Goal: Task Accomplishment & Management: Complete application form

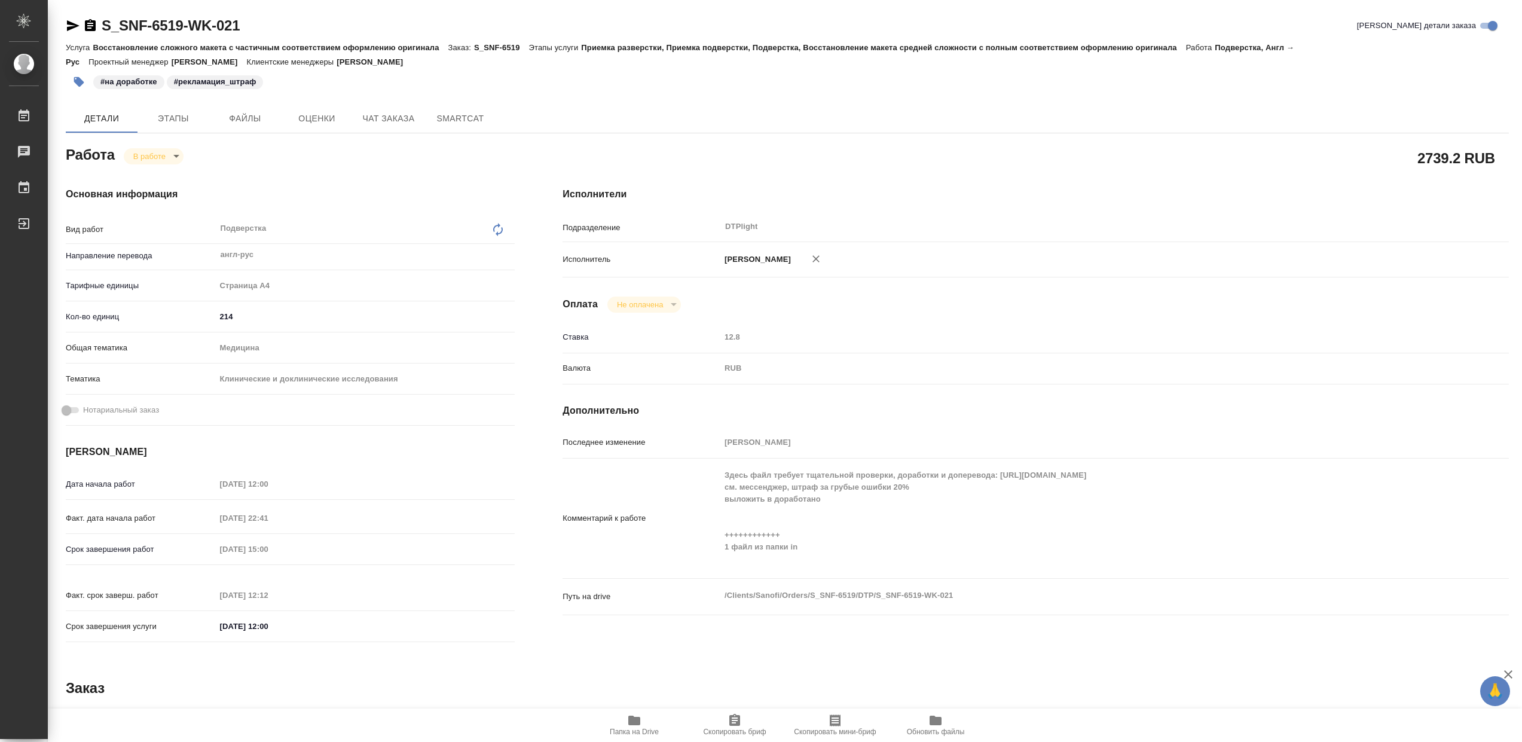
click at [171, 168] on div "Основная информация Вид работ Подверстка x ​ Направление перевода англ-рус ​ Та…" at bounding box center [290, 418] width 497 height 511
click at [171, 167] on div "Основная информация Вид работ Подверстка x ​ Направление перевода англ-рус ​ Та…" at bounding box center [290, 418] width 497 height 511
click at [171, 164] on body "🙏 .cls-1 fill:#fff; AWATERA Сархатов Руслан Работы 0 Чаты График Выйти S_SNF-65…" at bounding box center [761, 371] width 1522 height 742
click at [169, 181] on button "Выполнен" at bounding box center [155, 179] width 44 height 13
type textarea "x"
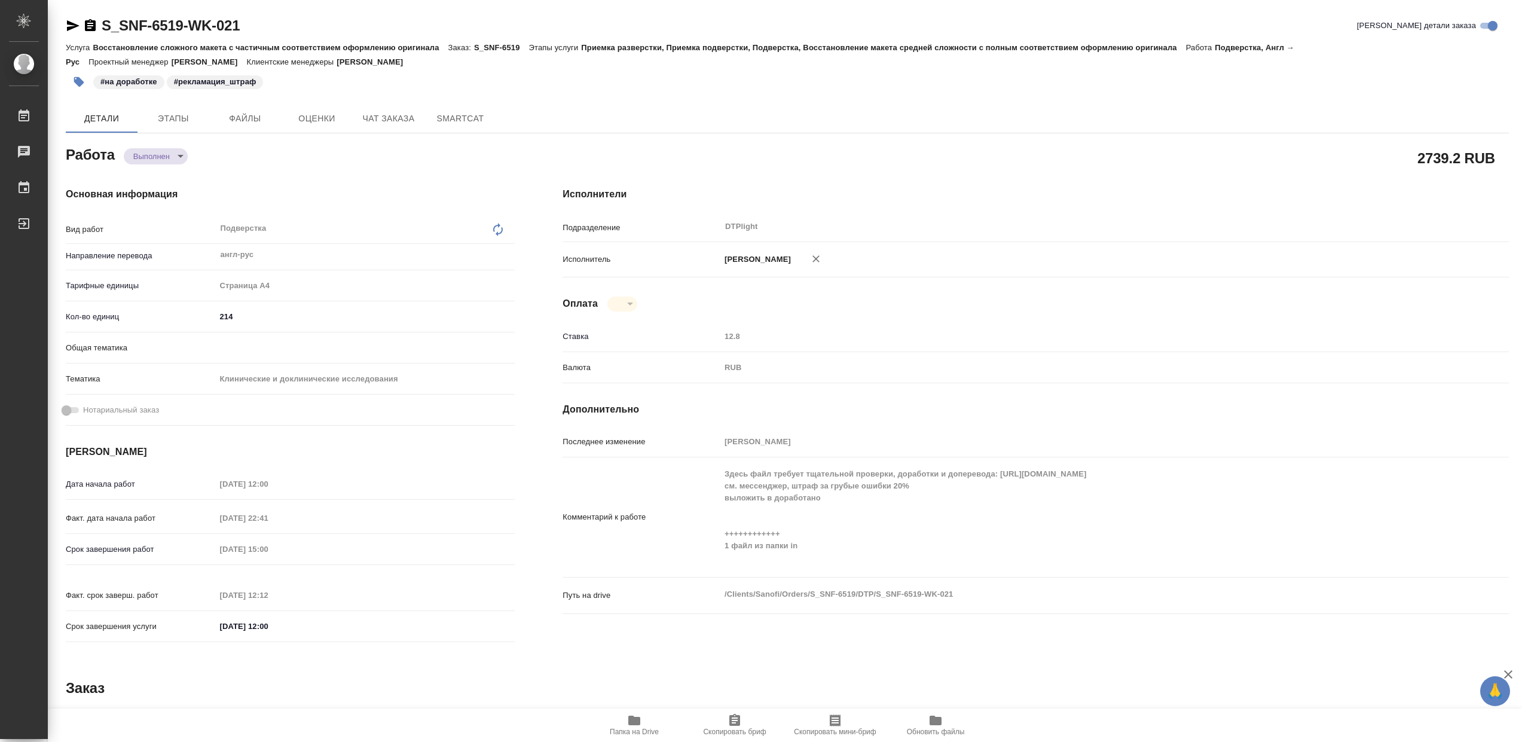
type textarea "x"
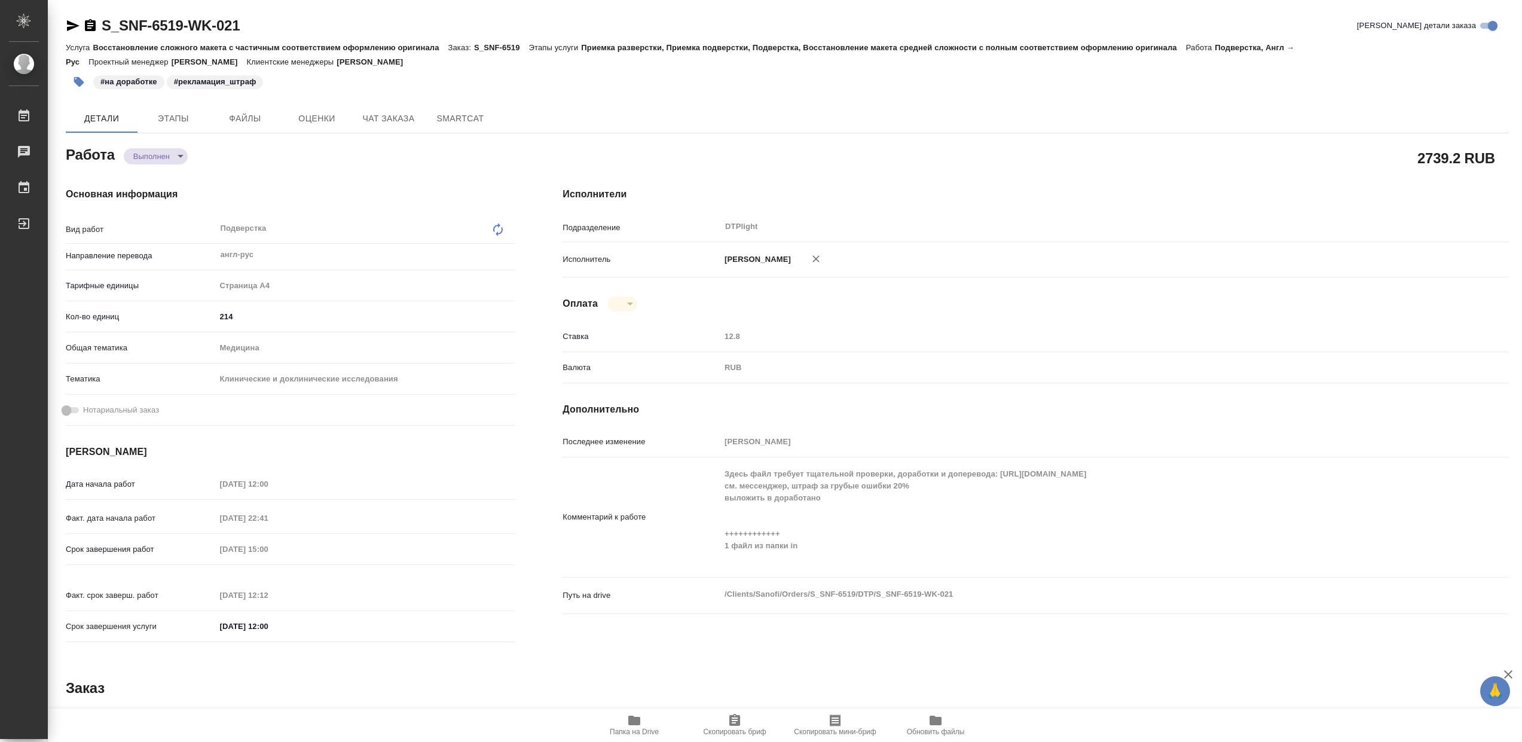
type textarea "x"
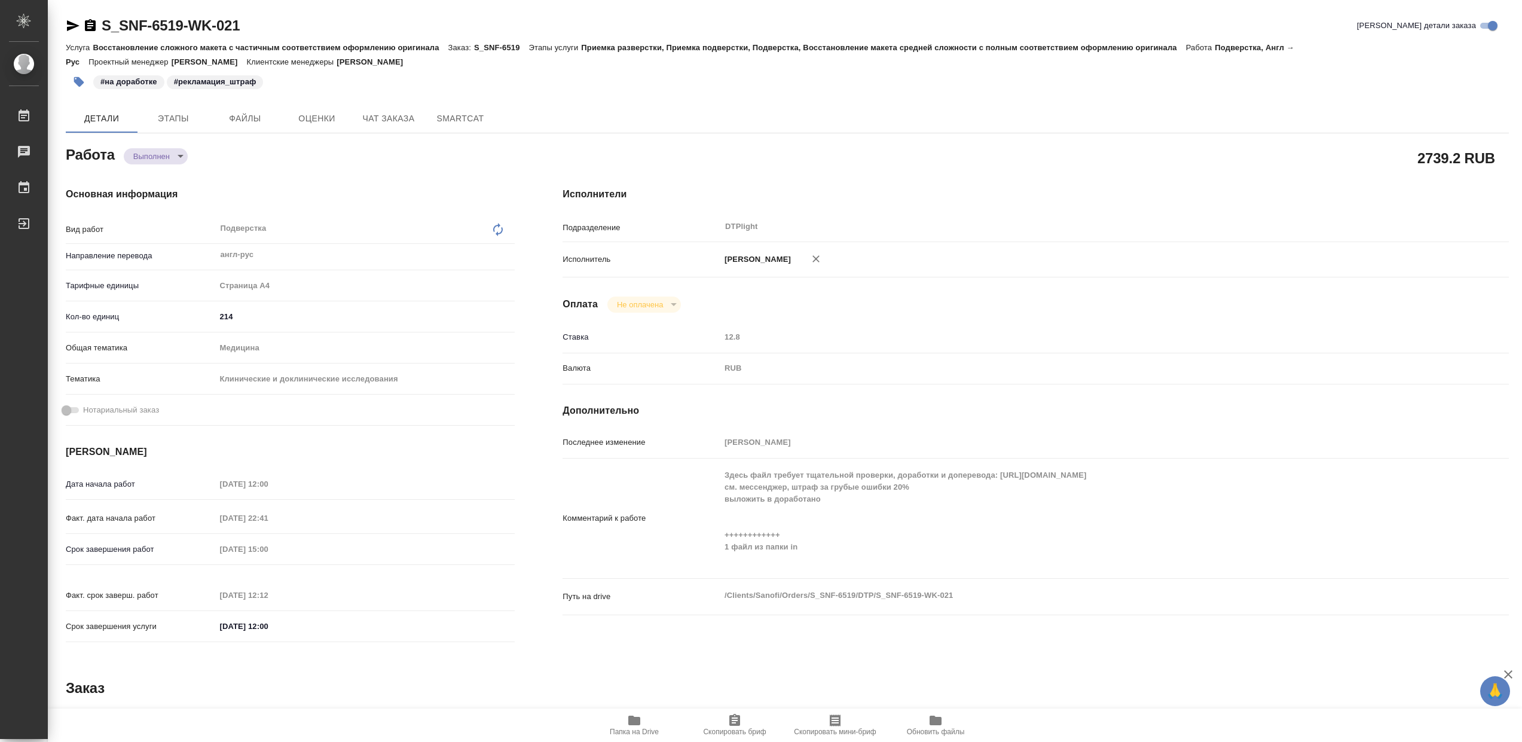
type textarea "x"
